Goal: Task Accomplishment & Management: Manage account settings

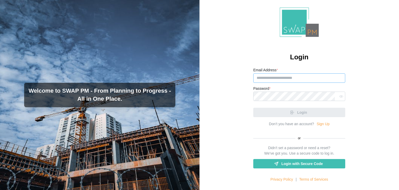
click at [265, 82] on input "Email Address *" at bounding box center [299, 77] width 92 height 9
paste input "**********"
type input "**********"
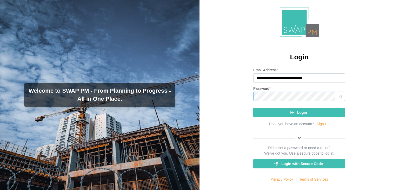
click at [253, 107] on button "Login" at bounding box center [299, 111] width 92 height 9
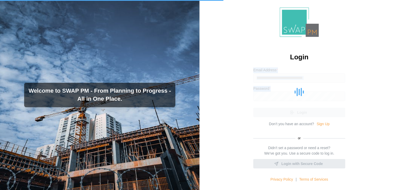
drag, startPoint x: 275, startPoint y: 119, endPoint x: 259, endPoint y: 102, distance: 23.5
click at [259, 102] on div "**********" at bounding box center [299, 124] width 92 height 115
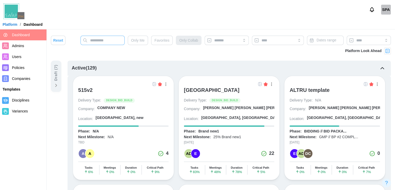
click at [99, 42] on input "text" at bounding box center [102, 40] width 44 height 9
type input "*******"
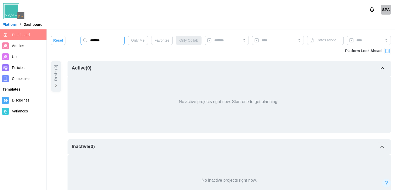
click at [110, 42] on input "*******" at bounding box center [102, 40] width 44 height 9
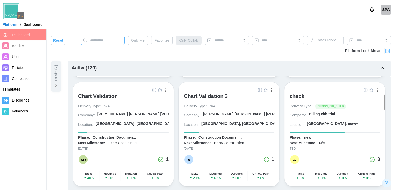
scroll to position [307, 0]
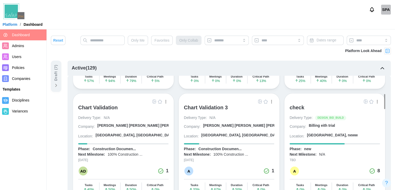
click at [297, 104] on div "check" at bounding box center [296, 107] width 15 height 6
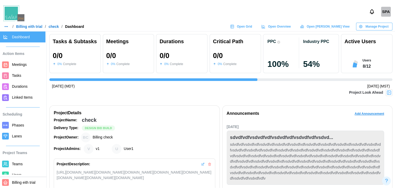
scroll to position [0, 706]
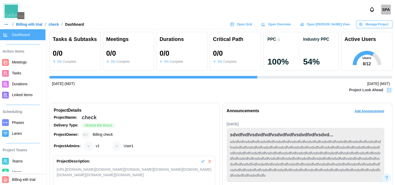
click at [20, 174] on span "Users" at bounding box center [17, 172] width 10 height 4
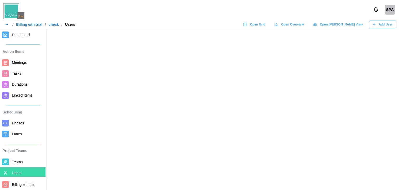
click at [389, 22] on span "Add User" at bounding box center [386, 24] width 14 height 7
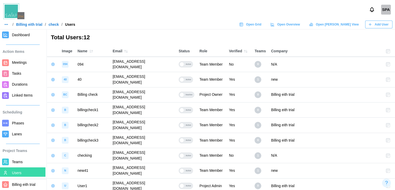
click at [389, 22] on button "Add User" at bounding box center [378, 25] width 27 height 8
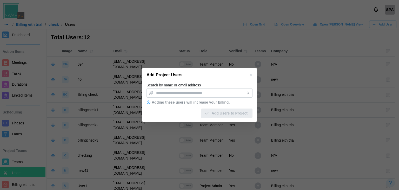
click at [197, 100] on div "Adding these users will increase your billing." at bounding box center [191, 102] width 78 height 4
click at [251, 74] on icon "button" at bounding box center [251, 74] width 2 height 2
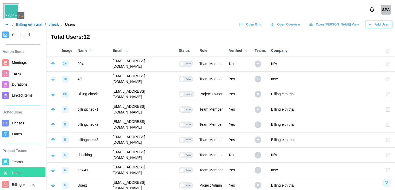
click at [15, 161] on span "Teams" at bounding box center [17, 161] width 11 height 4
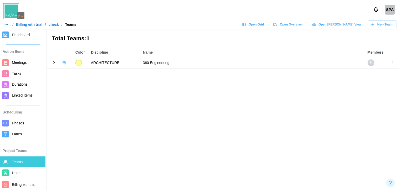
click at [61, 64] on button "button" at bounding box center [63, 62] width 7 height 7
click at [68, 71] on icon "button" at bounding box center [67, 73] width 5 height 5
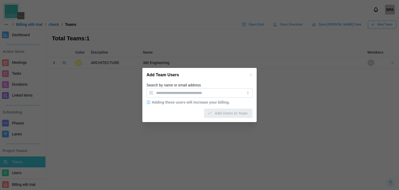
click at [252, 76] on icon "button" at bounding box center [251, 75] width 4 height 4
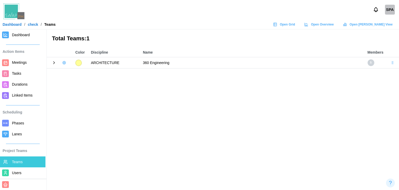
click at [299, 23] on link "Open Grid" at bounding box center [284, 25] width 29 height 8
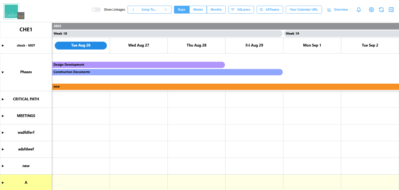
scroll to position [0, 4972]
click at [217, 12] on span "Months" at bounding box center [216, 9] width 11 height 7
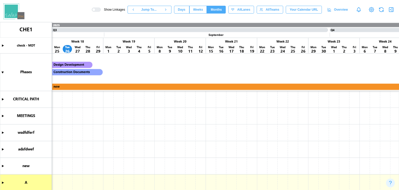
scroll to position [0, 0]
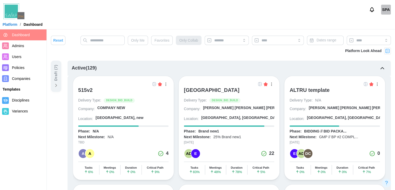
click at [258, 84] on img at bounding box center [260, 84] width 4 height 4
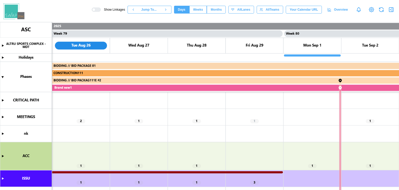
scroll to position [0, 22605]
drag, startPoint x: 222, startPoint y: 4, endPoint x: 222, endPoint y: 8, distance: 4.2
click at [222, 8] on div "Show Linkages Jump To... Days Weeks Months days All Lanes All Teams Your Calend…" at bounding box center [199, 9] width 399 height 19
click at [222, 8] on span "Months" at bounding box center [216, 9] width 11 height 7
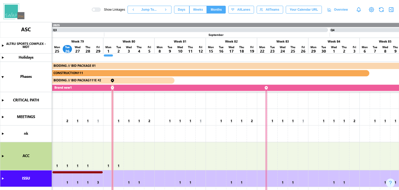
scroll to position [1, 0]
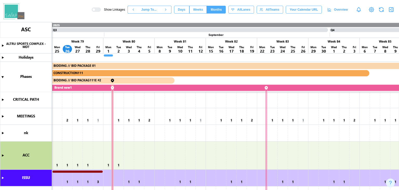
click at [149, 121] on canvas at bounding box center [199, 105] width 399 height 167
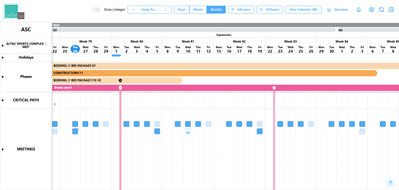
scroll to position [0, 0]
click at [187, 132] on canvas at bounding box center [199, 105] width 399 height 167
click at [249, 142] on canvas at bounding box center [199, 105] width 399 height 167
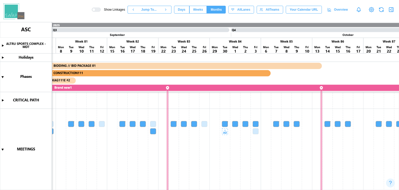
scroll to position [0, 4096]
click at [189, 10] on button "Days" at bounding box center [181, 10] width 15 height 8
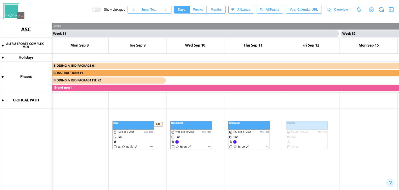
scroll to position [0, 23132]
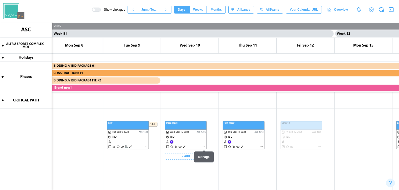
click at [203, 146] on canvas at bounding box center [199, 105] width 399 height 167
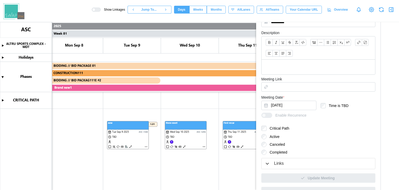
scroll to position [158, 0]
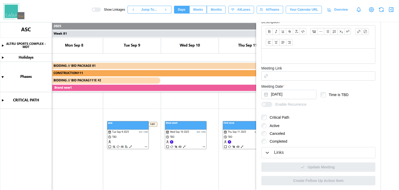
click at [274, 118] on label "Critical Path" at bounding box center [277, 117] width 23 height 5
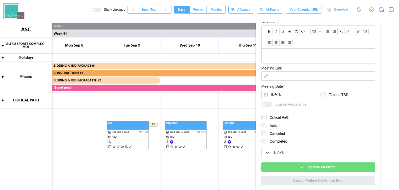
click at [292, 170] on div "Update Meeting" at bounding box center [318, 166] width 106 height 9
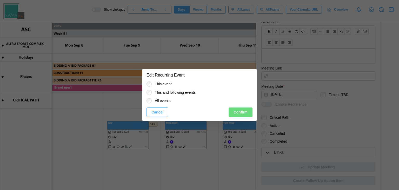
click at [243, 109] on span "Confirm" at bounding box center [240, 111] width 14 height 9
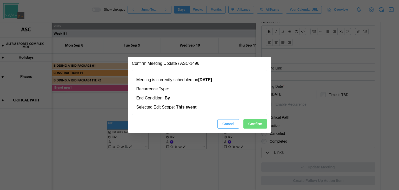
click at [255, 125] on span "Confirm" at bounding box center [255, 123] width 14 height 9
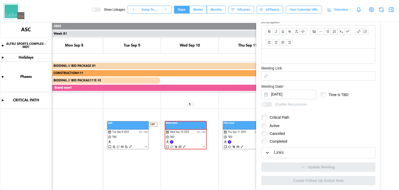
click at [390, 11] on icon "button" at bounding box center [391, 9] width 6 height 6
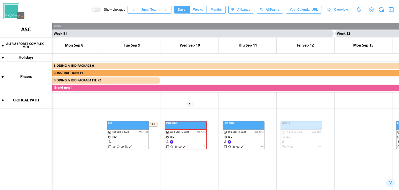
click at [219, 9] on span "Months" at bounding box center [216, 9] width 11 height 7
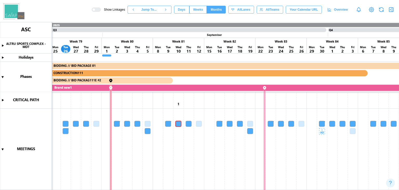
scroll to position [0, 3998]
click at [197, 9] on button "Weeks" at bounding box center [198, 10] width 18 height 8
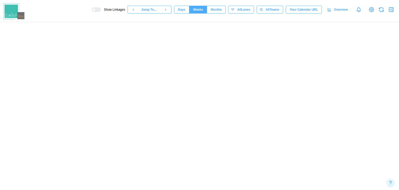
scroll to position [0, 13528]
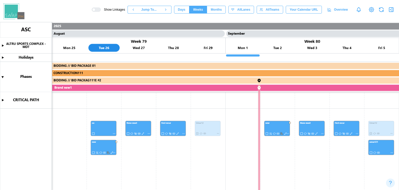
click at [216, 8] on span "Months" at bounding box center [216, 9] width 11 height 7
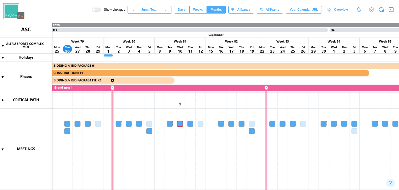
scroll to position [0, 0]
click at [203, 6] on span "Weeks" at bounding box center [198, 9] width 10 height 7
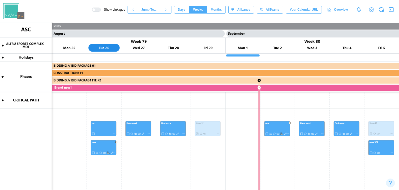
scroll to position [0, 13528]
click at [215, 10] on span "Months" at bounding box center [216, 9] width 11 height 7
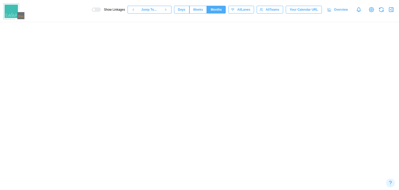
scroll to position [0, 3997]
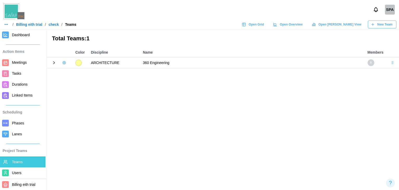
click at [8, 27] on button "button" at bounding box center [6, 24] width 7 height 7
click at [14, 38] on div "Dashboard" at bounding box center [16, 36] width 19 height 6
